Goal: Task Accomplishment & Management: Use online tool/utility

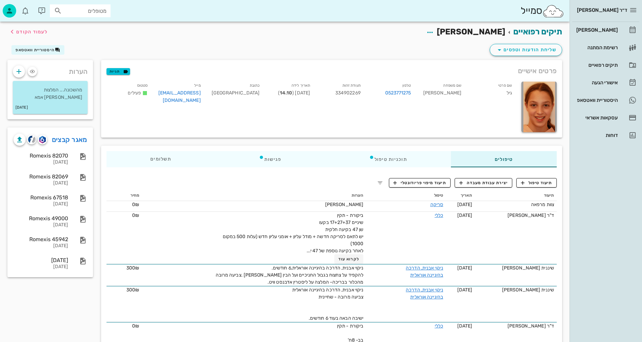
drag, startPoint x: 323, startPoint y: 173, endPoint x: 335, endPoint y: 181, distance: 14.6
click at [32, 32] on span "לעמוד הקודם" at bounding box center [31, 32] width 31 height 6
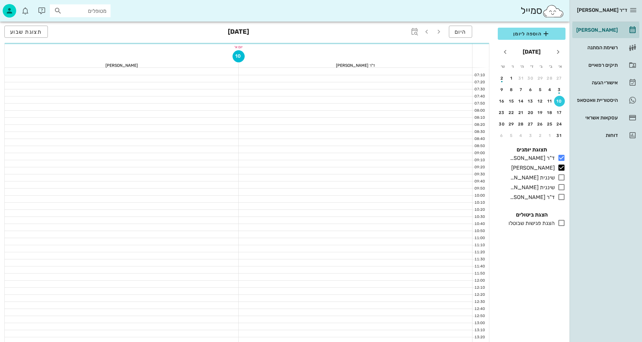
scroll to position [168, 0]
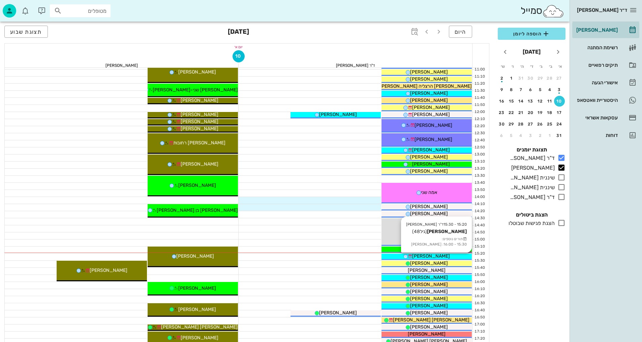
click at [452, 258] on div "[PERSON_NAME]" at bounding box center [426, 255] width 90 height 7
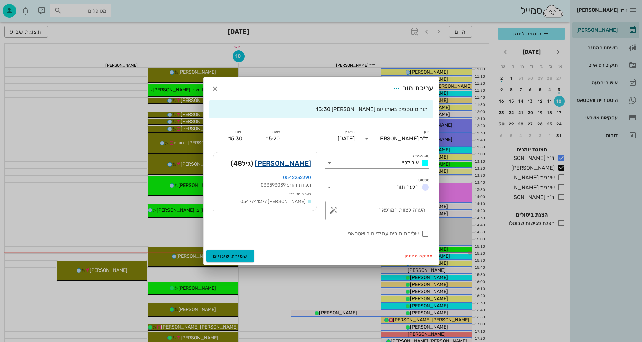
click at [298, 164] on link "[PERSON_NAME]" at bounding box center [283, 163] width 56 height 11
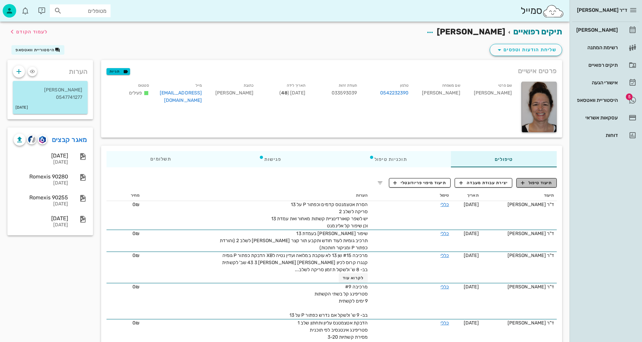
click at [542, 185] on span "תיעוד טיפול" at bounding box center [536, 183] width 31 height 6
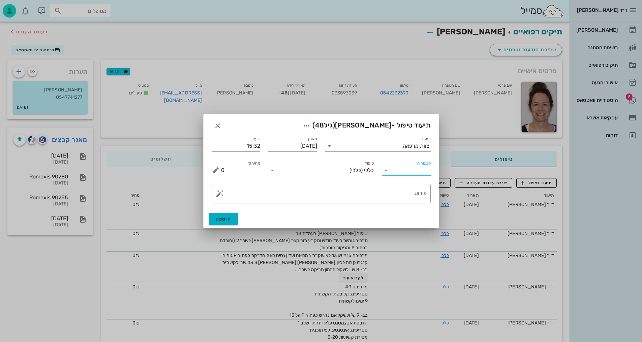
click at [418, 169] on input "קטגוריה" at bounding box center [411, 170] width 38 height 11
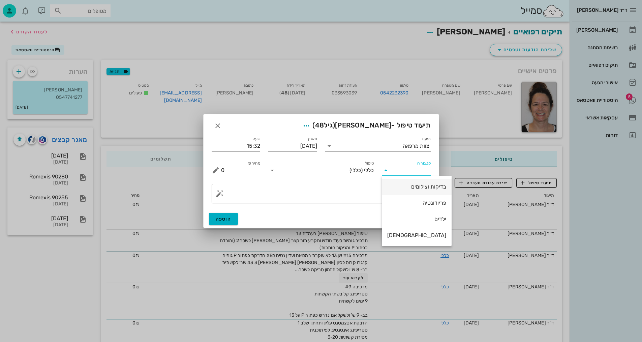
click at [413, 190] on div "בדיקות וצילומים" at bounding box center [416, 186] width 59 height 6
type input "בדיקות וצילומים"
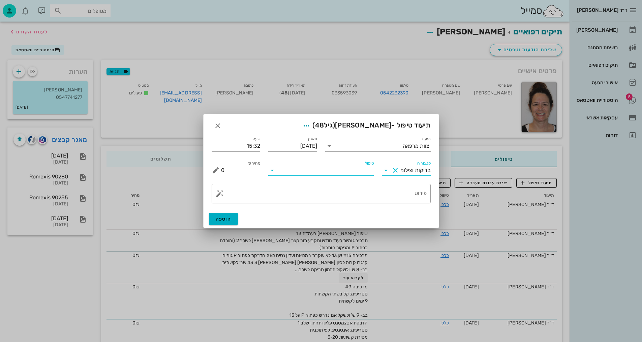
click at [343, 173] on input "טיפול" at bounding box center [326, 170] width 96 height 11
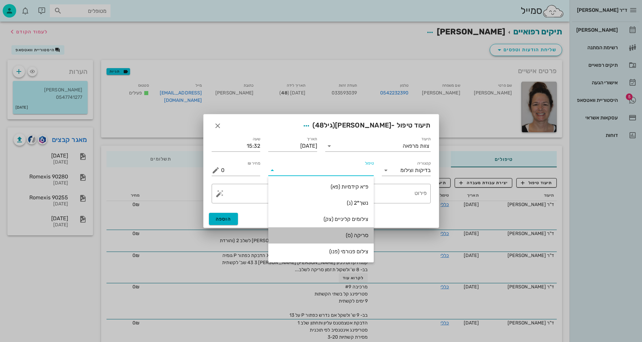
click at [345, 236] on div "סריקה (ס)" at bounding box center [321, 235] width 95 height 6
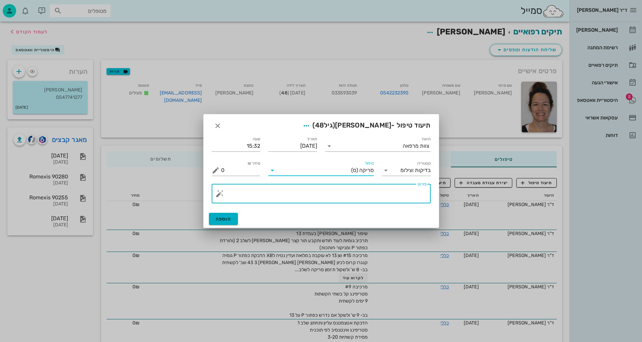
click at [401, 199] on textarea "פירוט" at bounding box center [323, 195] width 205 height 16
type textarea "[PERSON_NAME] וצילומים קלינים לשלב 2 - [PERSON_NAME]"
click at [226, 219] on span "הוספה" at bounding box center [224, 219] width 16 height 6
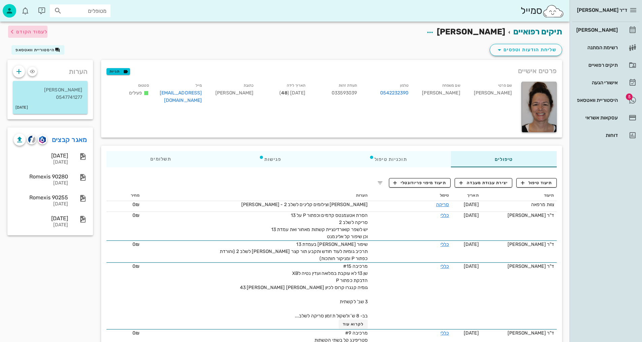
click at [41, 33] on span "לעמוד הקודם" at bounding box center [31, 32] width 31 height 6
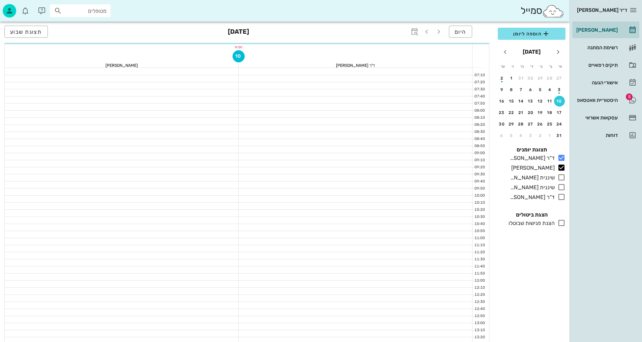
scroll to position [168, 0]
